Goal: Task Accomplishment & Management: Use online tool/utility

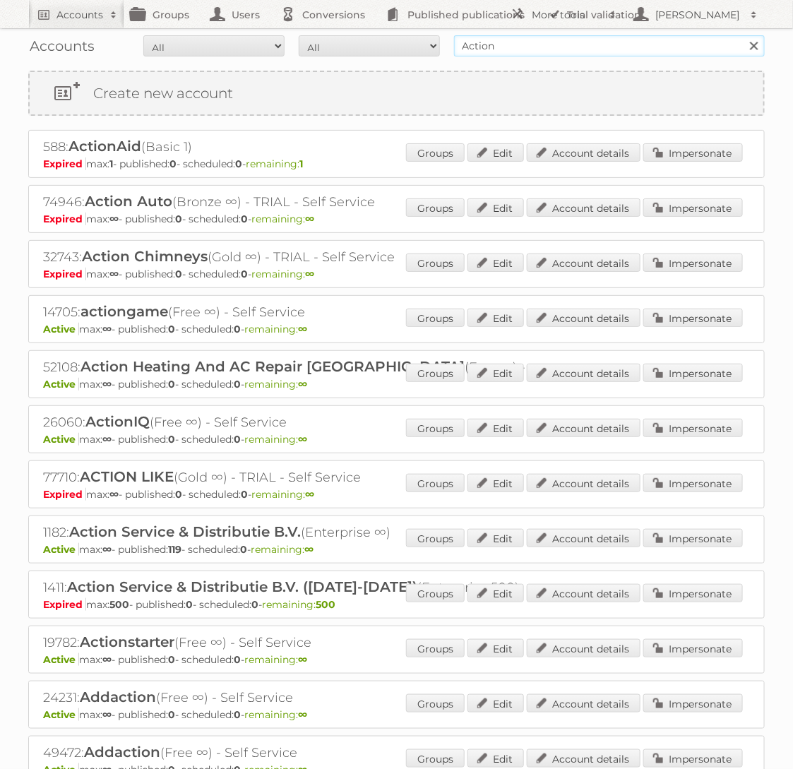
click at [591, 45] on input "Action" at bounding box center [609, 45] width 311 height 21
type input "Aldi Süd"
click at [743, 35] on input "Search" at bounding box center [753, 45] width 21 height 21
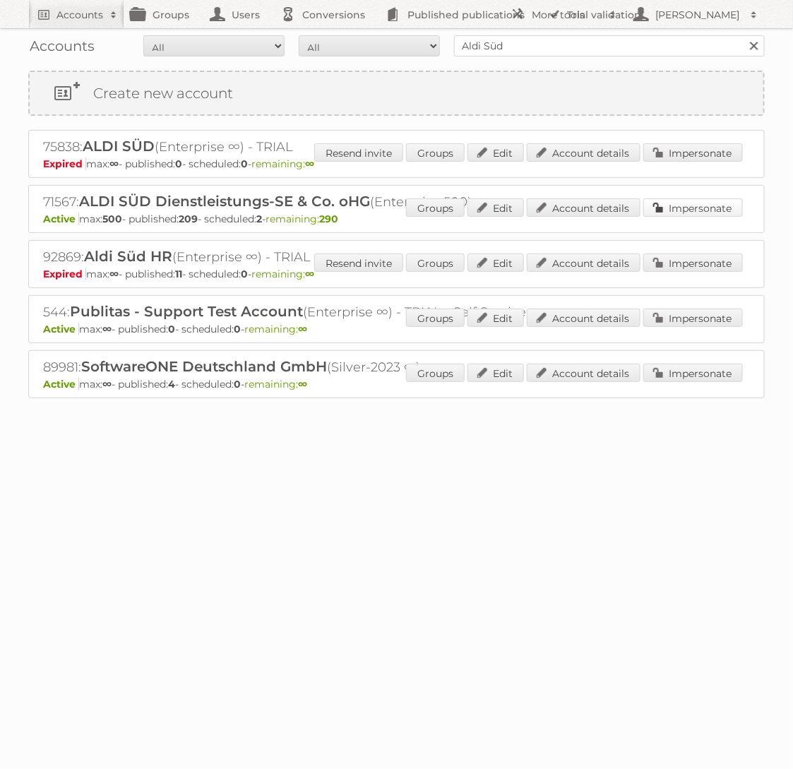
click at [677, 198] on link "Impersonate" at bounding box center [693, 207] width 100 height 18
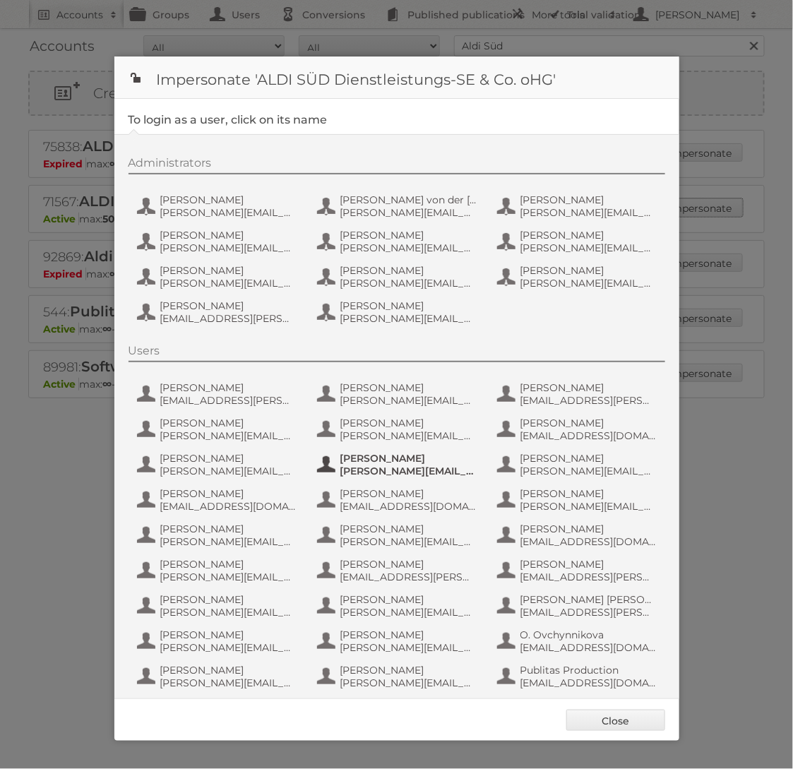
scroll to position [114, 0]
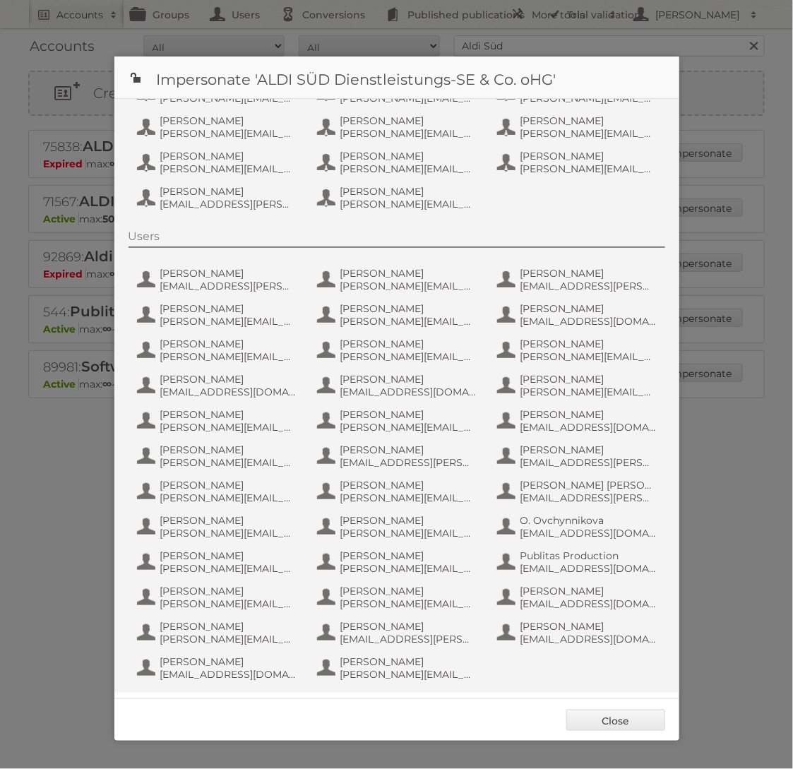
click at [551, 546] on div "Users [PERSON_NAME] [PERSON_NAME][EMAIL_ADDRESS][PERSON_NAME][DOMAIN_NAME] [PER…" at bounding box center [404, 458] width 551 height 456
click at [551, 549] on span "Publitas Production" at bounding box center [588, 555] width 137 height 13
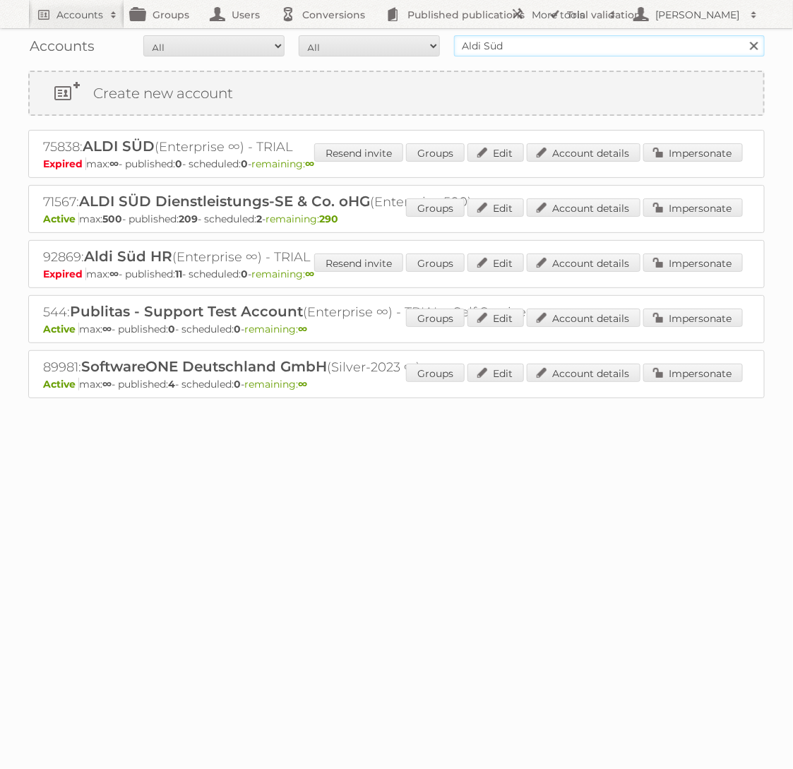
click at [578, 43] on input "Aldi Süd" at bounding box center [609, 45] width 311 height 21
type input "p"
type input "gamma"
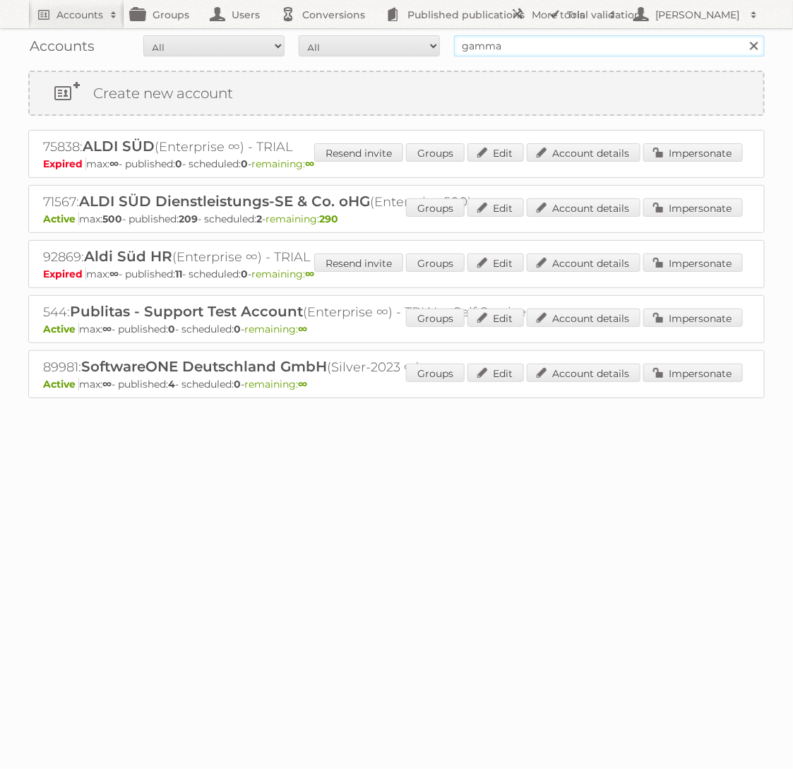
click at [743, 35] on input "Search" at bounding box center [753, 45] width 21 height 21
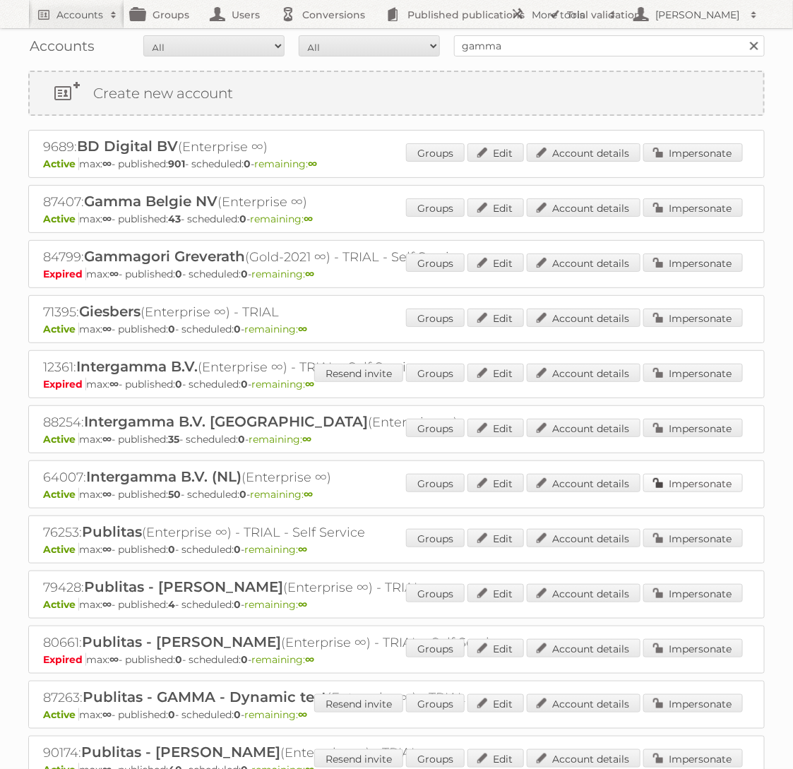
click at [681, 480] on link "Impersonate" at bounding box center [693, 483] width 100 height 18
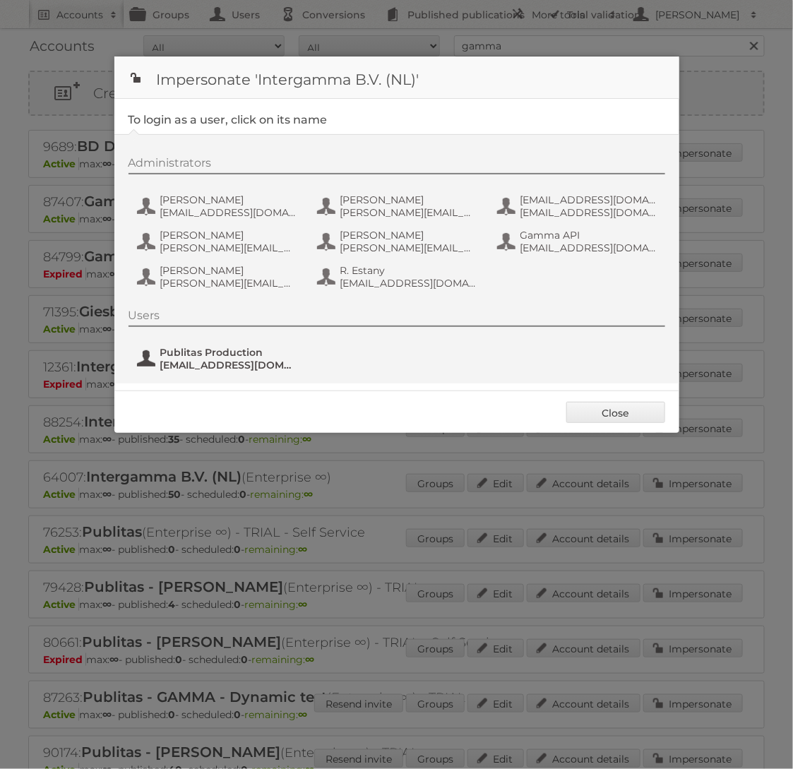
click at [243, 361] on span "fs+gamma@publitas.com" at bounding box center [228, 365] width 137 height 13
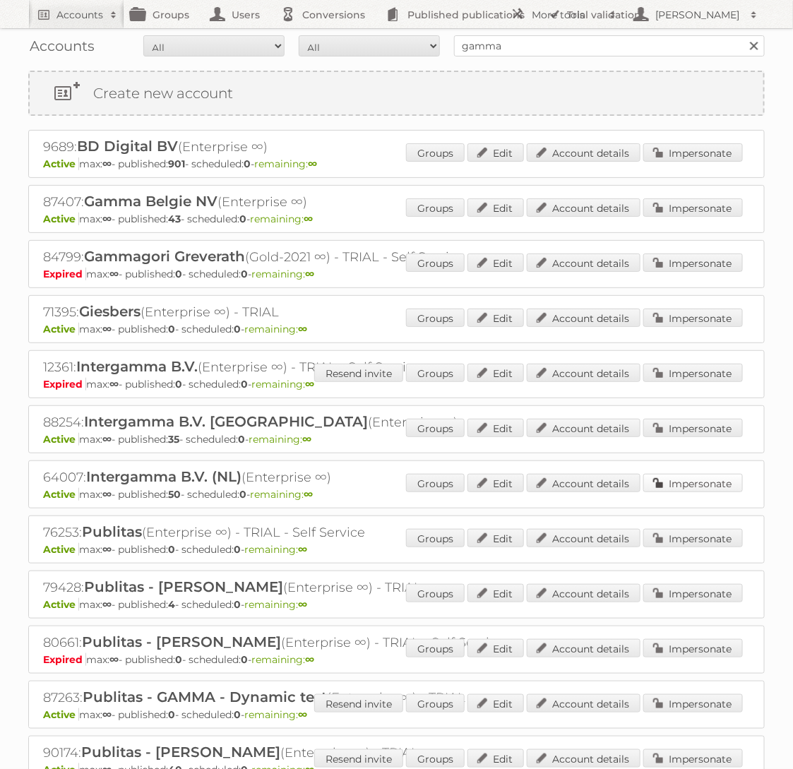
click at [654, 483] on link "Impersonate" at bounding box center [693, 483] width 100 height 18
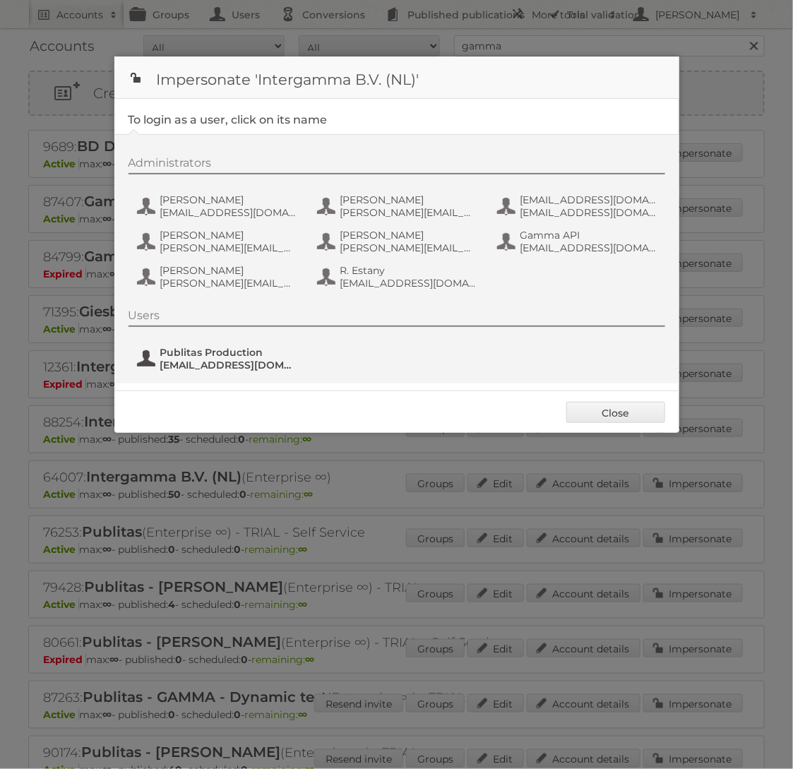
click at [216, 350] on span "Publitas Production" at bounding box center [228, 352] width 137 height 13
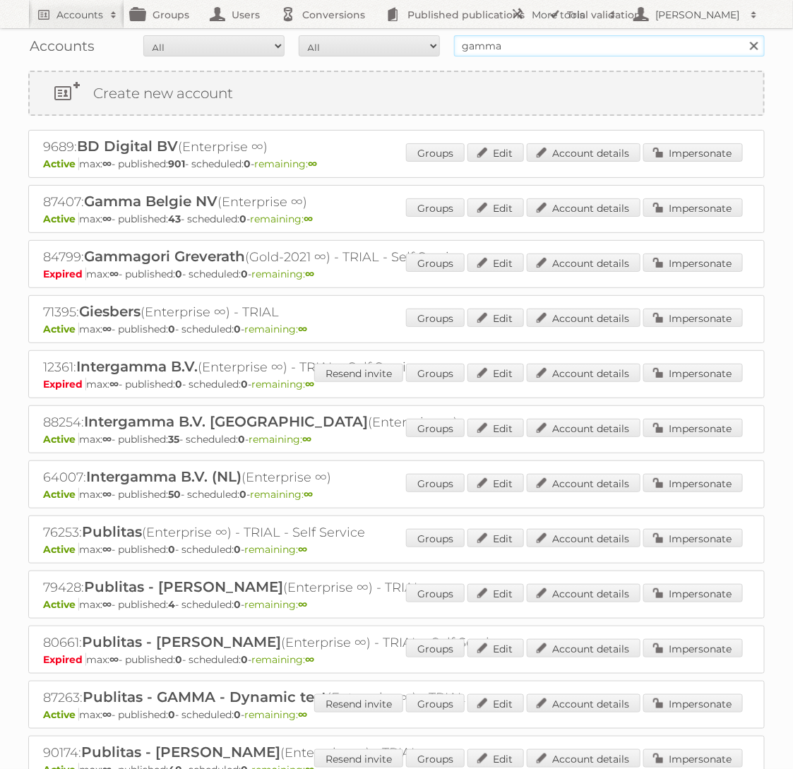
click at [486, 49] on input "gamma" at bounding box center [609, 45] width 311 height 21
type input "Brico"
click at [743, 35] on input "Search" at bounding box center [753, 45] width 21 height 21
